Goal: Use online tool/utility

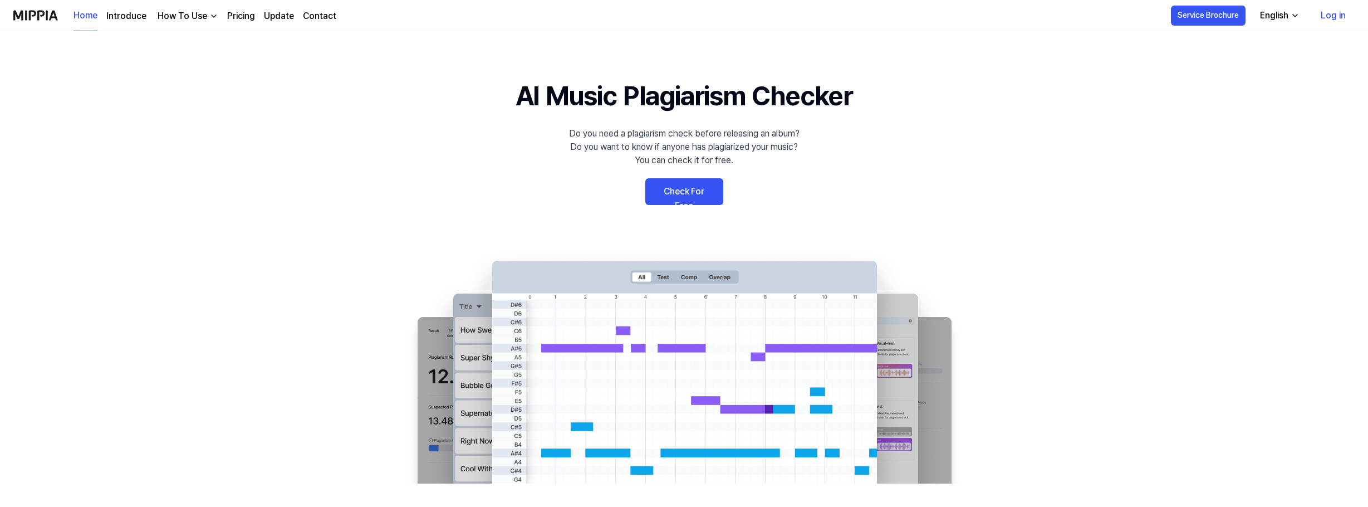
click at [697, 194] on link "Check For Free" at bounding box center [684, 191] width 78 height 27
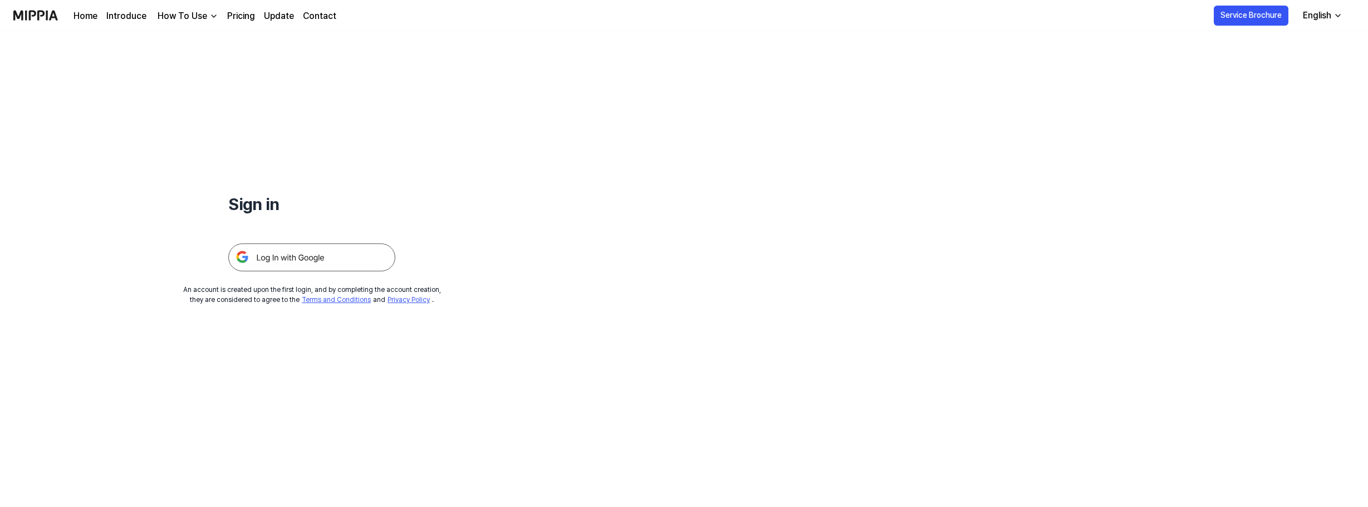
click at [297, 259] on img at bounding box center [311, 257] width 167 height 28
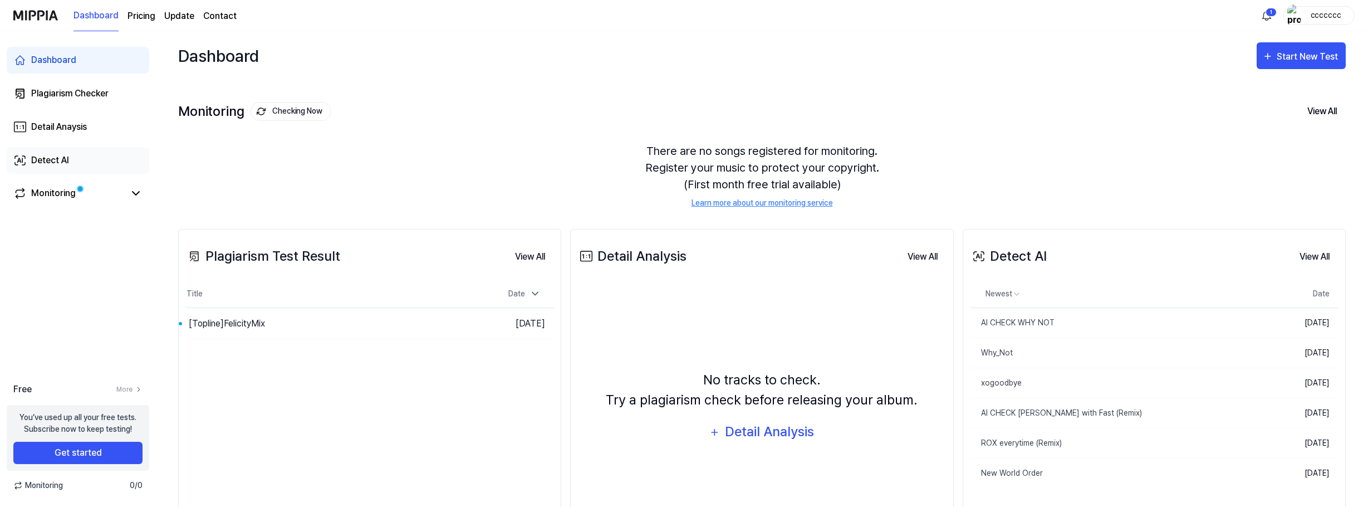
click at [67, 156] on div "Detect AI" at bounding box center [50, 160] width 38 height 13
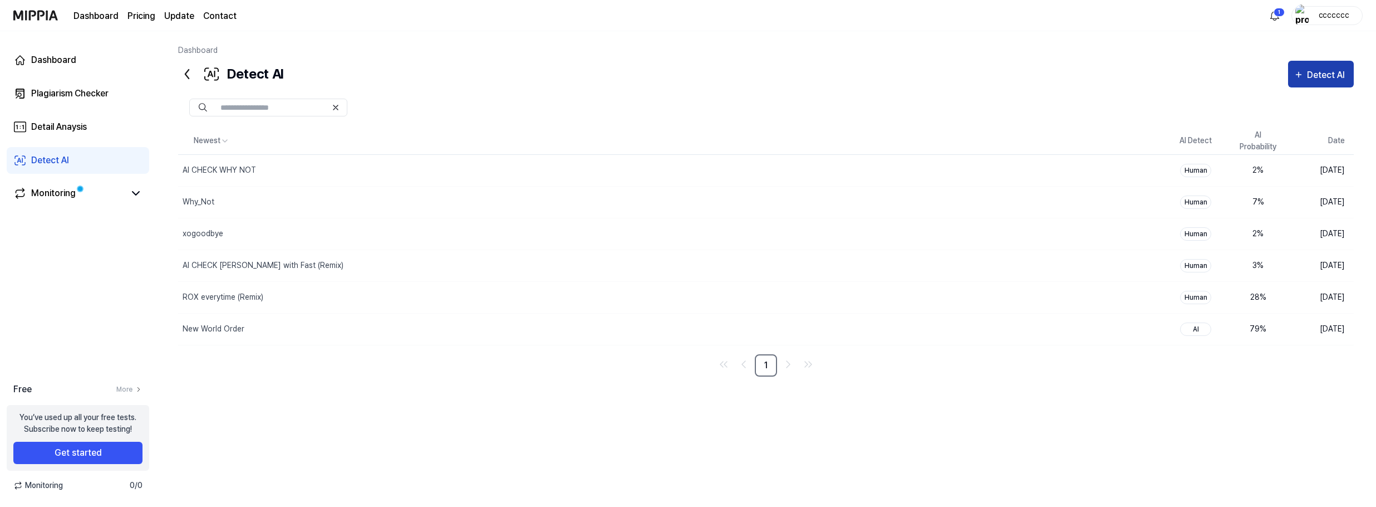
click at [1308, 75] on div "Detect AI" at bounding box center [1327, 75] width 41 height 14
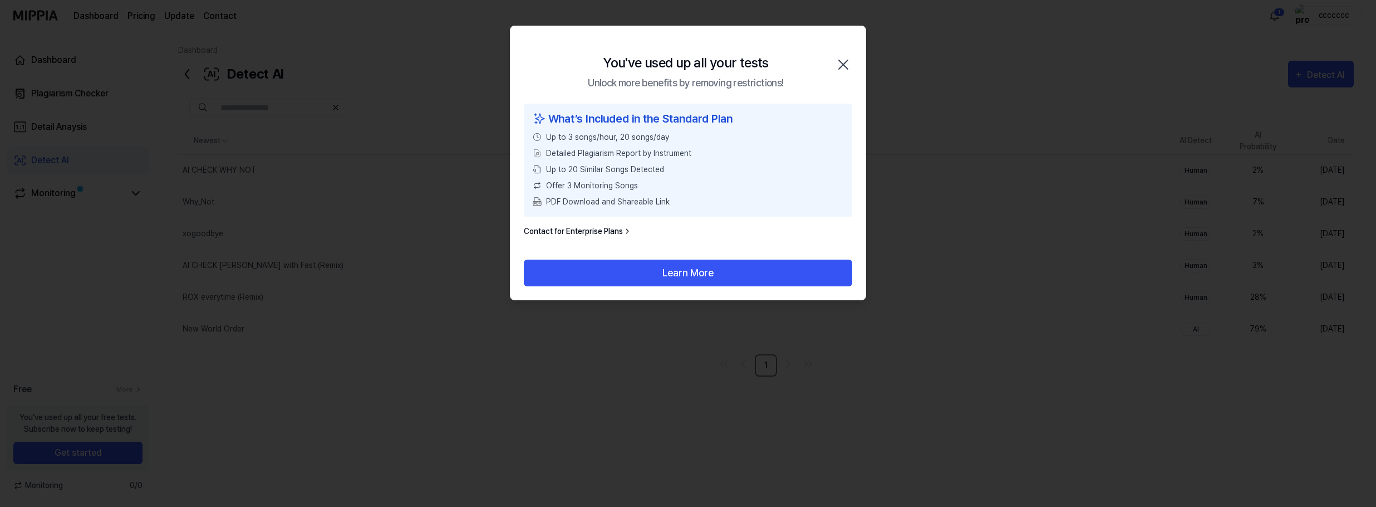
click at [844, 64] on icon "button" at bounding box center [843, 64] width 9 height 9
